Goal: Obtain resource: Download file/media

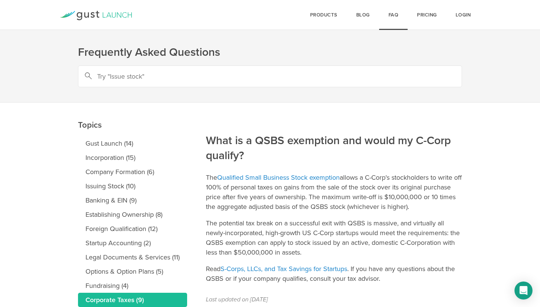
click at [119, 13] on icon at bounding box center [96, 15] width 72 height 9
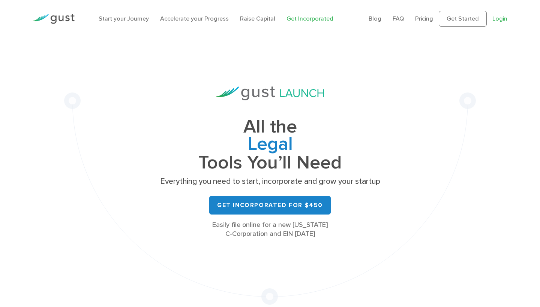
click at [505, 18] on link "Login" at bounding box center [499, 18] width 15 height 7
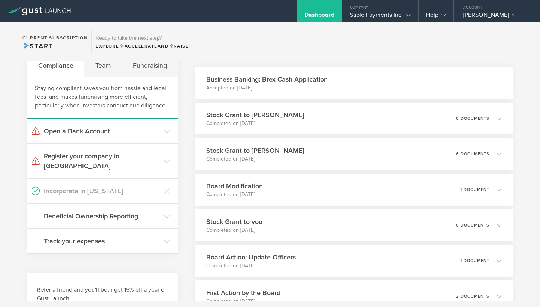
scroll to position [149, 0]
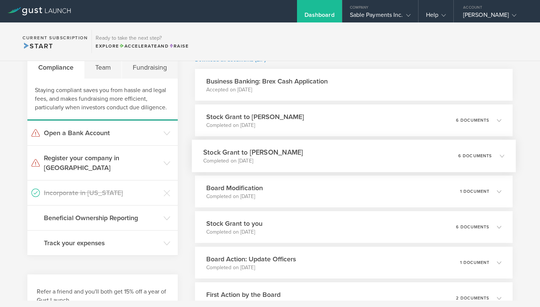
click at [503, 156] on icon at bounding box center [502, 156] width 4 height 4
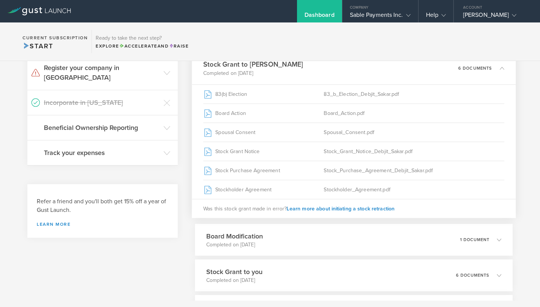
scroll to position [241, 0]
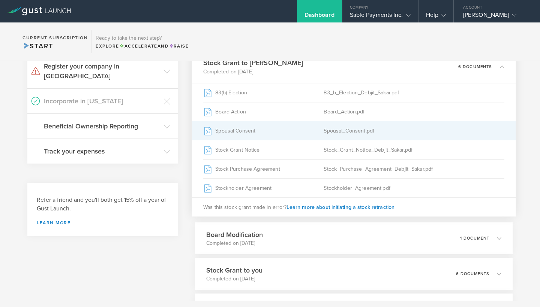
click at [241, 131] on div "Spousal Consent" at bounding box center [263, 130] width 120 height 19
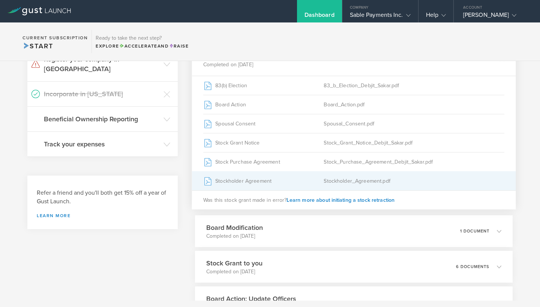
scroll to position [251, 0]
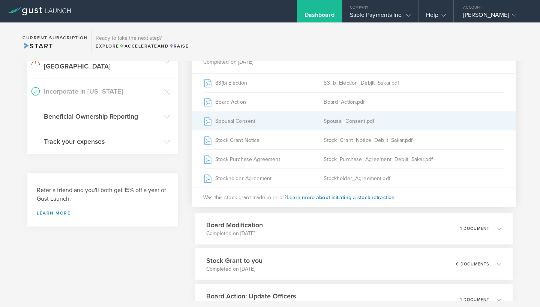
click at [346, 121] on div "Spousal_Consent.pdf" at bounding box center [414, 121] width 181 height 19
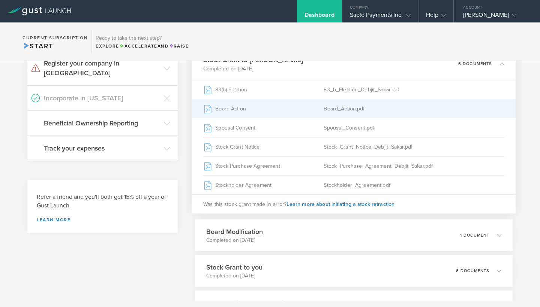
scroll to position [245, 0]
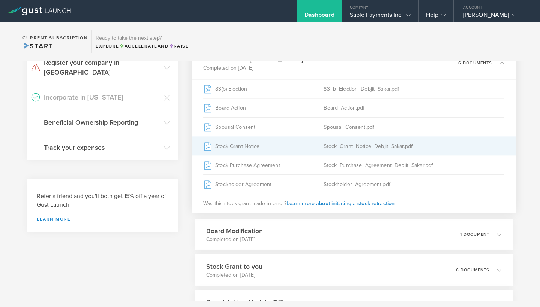
click at [304, 145] on div "Stock Grant Notice" at bounding box center [263, 146] width 120 height 19
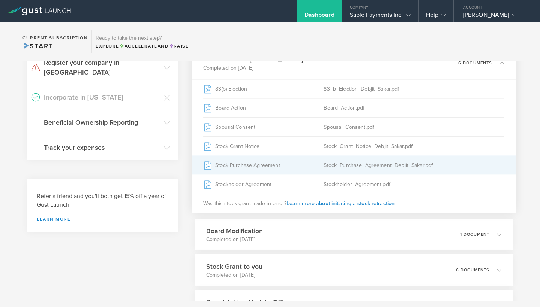
click at [351, 165] on div "Stock_Purchase_Agreement_Debjit_Sakar.pdf" at bounding box center [414, 165] width 181 height 19
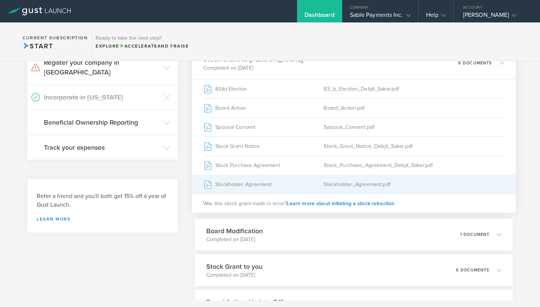
click at [258, 187] on div "Stockholder Agreement" at bounding box center [263, 184] width 120 height 19
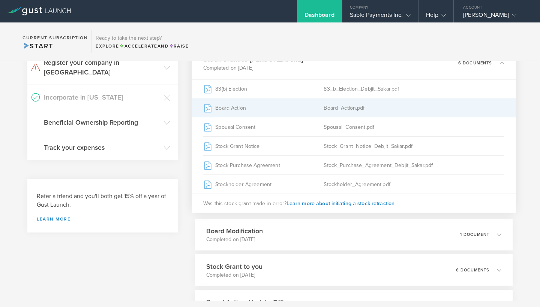
click at [343, 108] on div "Board_Action.pdf" at bounding box center [414, 108] width 181 height 19
